Goal: Transaction & Acquisition: Purchase product/service

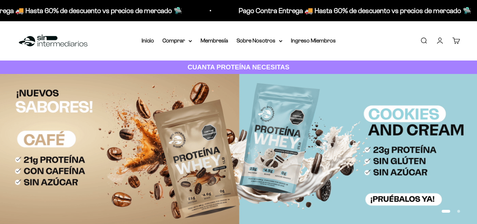
click at [325, 41] on link "Ingreso Miembros" at bounding box center [313, 40] width 45 height 6
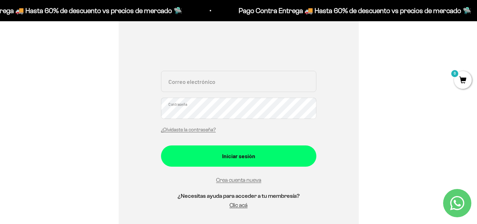
scroll to position [121, 0]
click at [222, 80] on input "Correo electrónico" at bounding box center [238, 80] width 155 height 21
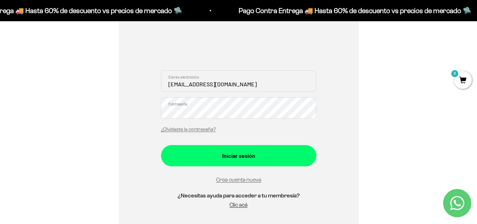
type input "jamunozd89@gmail.com"
click at [161, 145] on button "Iniciar sesión" at bounding box center [238, 155] width 155 height 21
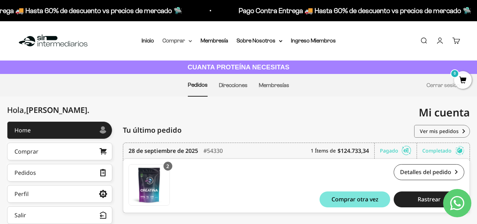
click at [182, 41] on summary "Comprar" at bounding box center [178, 40] width 30 height 9
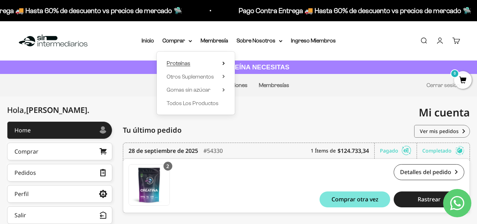
click at [182, 63] on span "Proteínas" at bounding box center [179, 63] width 24 height 6
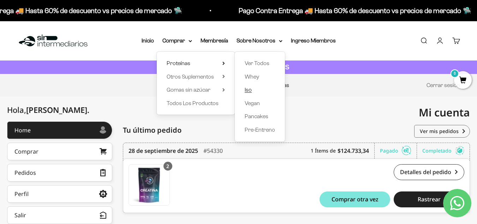
click at [252, 92] on span "Iso" at bounding box center [248, 90] width 7 height 6
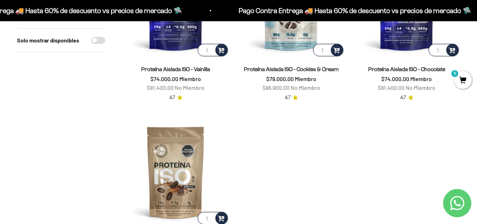
scroll to position [71, 0]
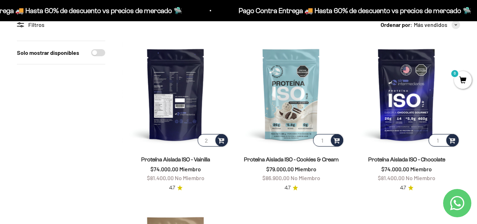
type input "2"
click at [210, 138] on input "2" at bounding box center [213, 140] width 30 height 12
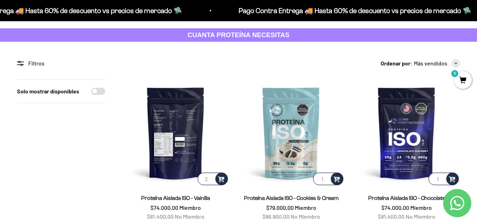
scroll to position [106, 0]
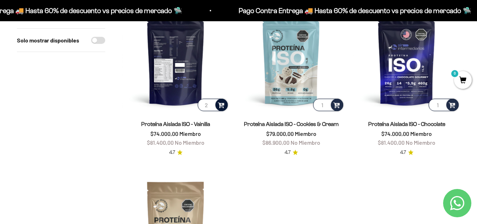
click at [221, 105] on span at bounding box center [221, 104] width 7 height 8
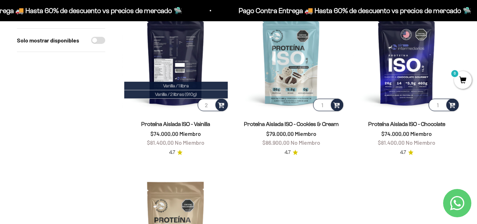
click at [188, 78] on img at bounding box center [175, 58] width 107 height 107
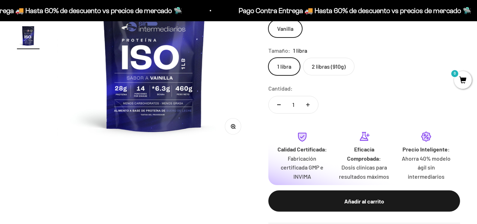
scroll to position [0, 598]
click at [339, 71] on label "2 libras (910g)" at bounding box center [329, 67] width 52 height 18
click at [269, 58] on input "2 libras (910g)" at bounding box center [268, 57] width 0 height 0
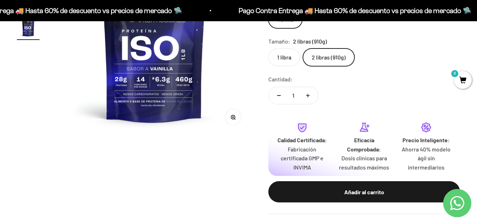
scroll to position [177, 0]
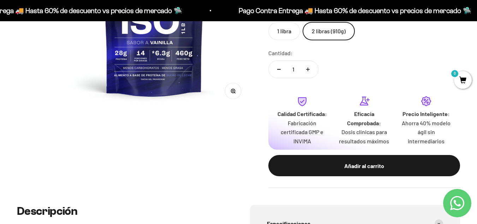
click at [310, 71] on button "Aumentar cantidad" at bounding box center [308, 69] width 20 height 17
type input "2"
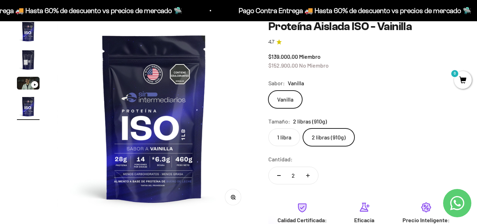
click at [410, 114] on variant-picker "Sabor: Vanilla Vanilla Tamaño: 2 libras (910g) 1 libra 2 libras (910g)" at bounding box center [365, 111] width 192 height 67
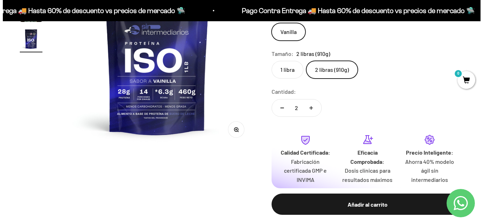
scroll to position [177, 0]
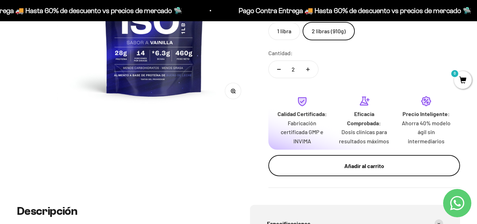
click at [358, 160] on button "Añadir al carrito" at bounding box center [365, 165] width 192 height 21
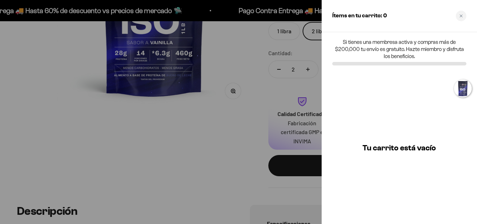
scroll to position [0, 606]
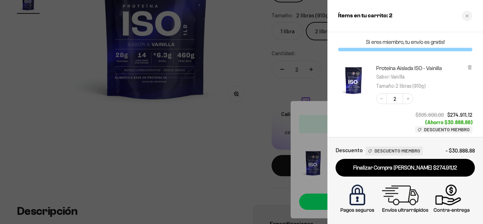
click at [79, 99] on div at bounding box center [241, 112] width 483 height 224
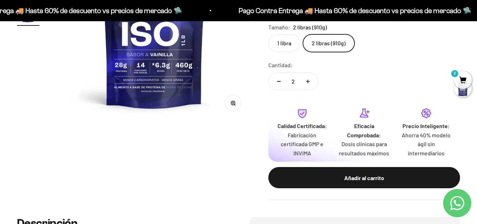
scroll to position [0, 0]
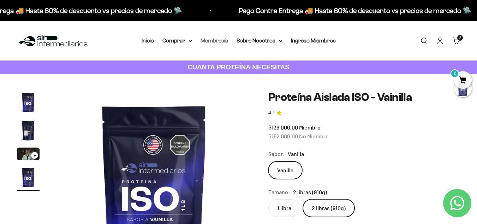
click at [223, 42] on link "Membresía" at bounding box center [215, 40] width 28 height 6
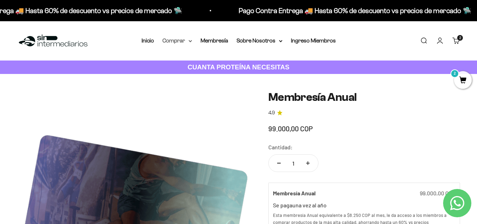
click at [183, 43] on summary "Comprar" at bounding box center [178, 40] width 30 height 9
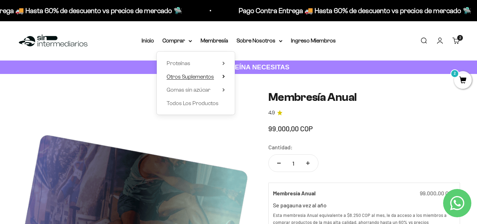
click at [195, 80] on span "Otros Suplementos" at bounding box center [190, 76] width 47 height 9
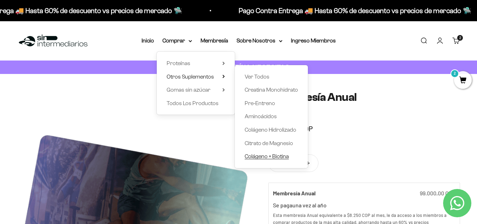
click at [255, 158] on span "Colágeno + Biotina" at bounding box center [267, 156] width 44 height 6
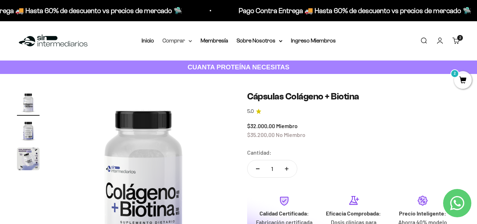
click at [186, 42] on summary "Comprar" at bounding box center [178, 40] width 30 height 9
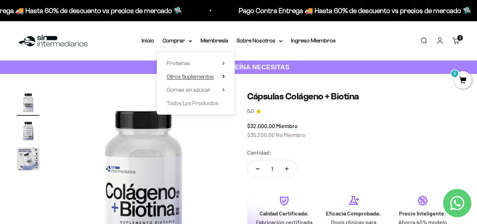
click at [208, 76] on span "Otros Suplementos" at bounding box center [190, 77] width 47 height 6
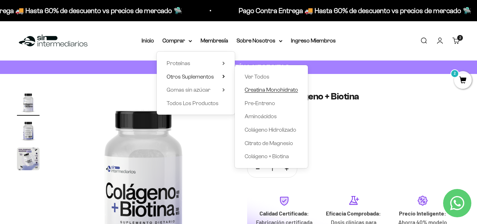
click at [266, 89] on span "Creatina Monohidrato" at bounding box center [271, 90] width 53 height 6
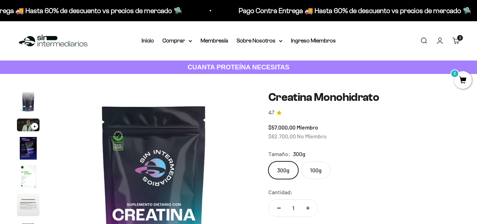
scroll to position [106, 0]
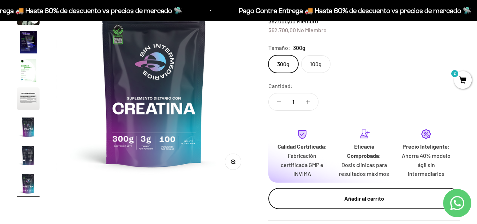
click at [354, 198] on div "Añadir al carrito" at bounding box center [365, 198] width 164 height 9
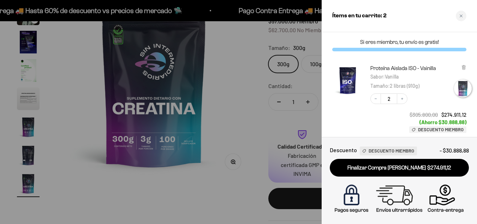
scroll to position [0, 1617]
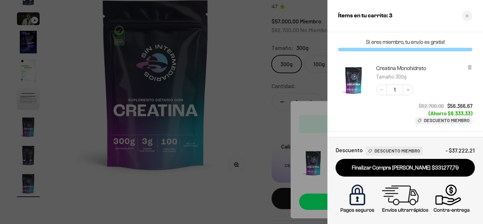
click at [261, 106] on div at bounding box center [241, 112] width 483 height 224
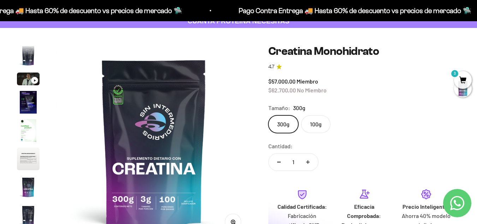
scroll to position [0, 0]
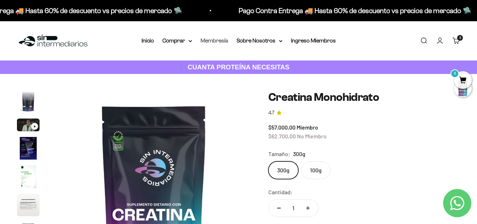
click at [220, 41] on link "Membresía" at bounding box center [215, 40] width 28 height 6
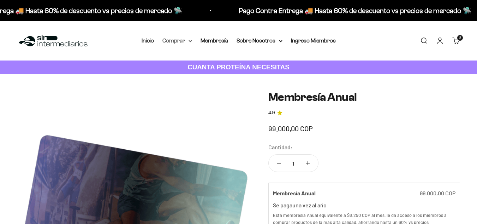
click at [184, 42] on summary "Comprar" at bounding box center [178, 40] width 30 height 9
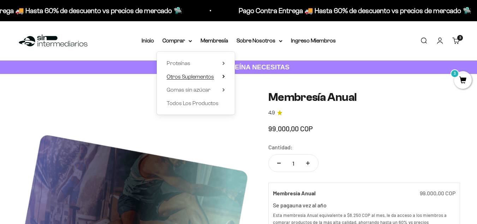
click at [190, 78] on span "Otros Suplementos" at bounding box center [190, 77] width 47 height 6
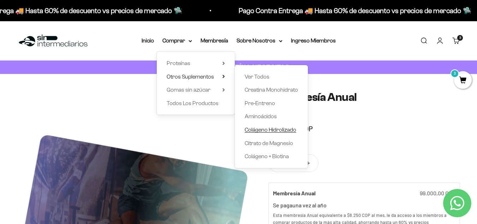
click at [267, 129] on span "Colágeno Hidrolizado" at bounding box center [271, 130] width 52 height 6
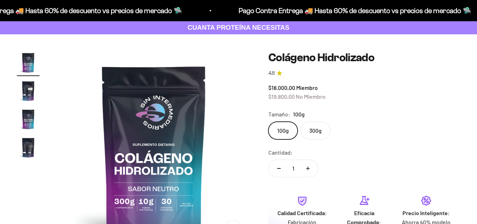
scroll to position [71, 0]
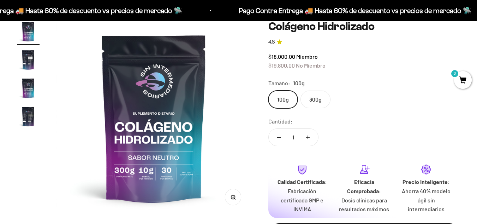
click at [319, 105] on label "300g" at bounding box center [316, 99] width 30 height 18
click at [269, 90] on input "300g" at bounding box center [268, 90] width 0 height 0
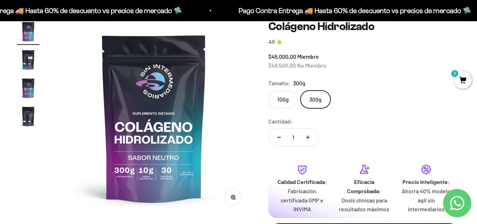
click at [307, 137] on icon "Aumentar cantidad" at bounding box center [308, 137] width 4 height 4
type input "3"
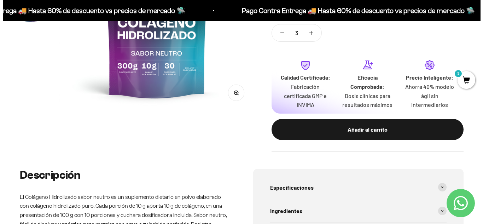
scroll to position [212, 0]
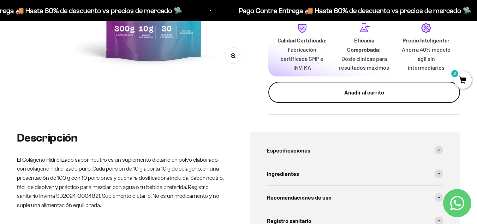
click at [381, 90] on div "Añadir al carrito" at bounding box center [365, 92] width 164 height 9
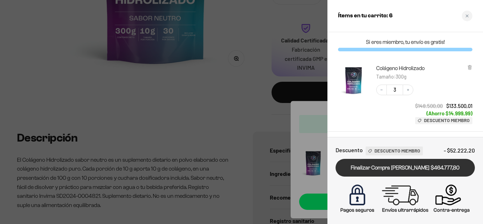
click at [371, 173] on link "Finalizar Compra [PERSON_NAME] $464.777,80" at bounding box center [404, 168] width 139 height 18
